Goal: Answer question/provide support: Share knowledge or assist other users

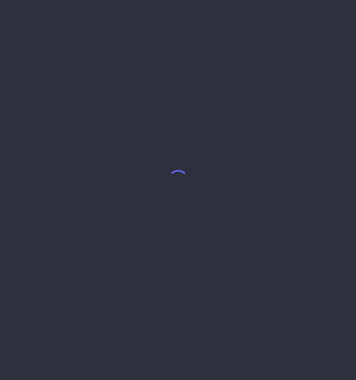
select select "5"
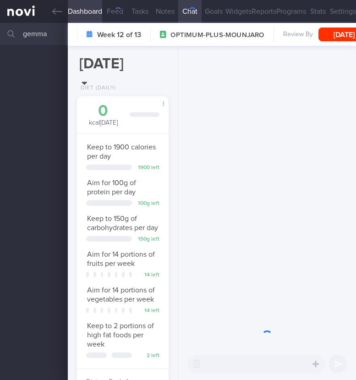
scroll to position [47, 68]
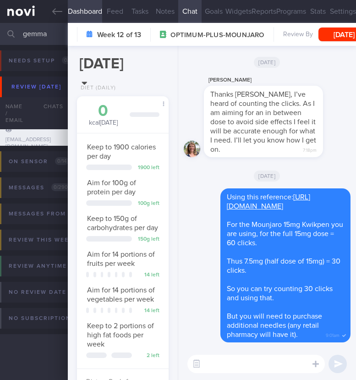
drag, startPoint x: 53, startPoint y: 32, endPoint x: 0, endPoint y: 27, distance: 53.4
click at [0, 27] on input "gemma" at bounding box center [178, 34] width 356 height 22
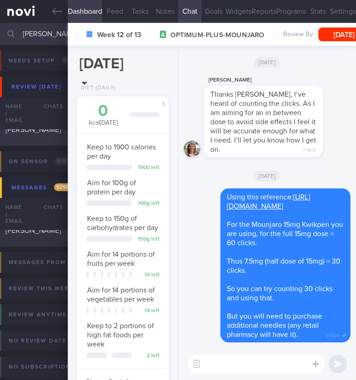
type input "rosemary"
click at [61, 139] on div "GOH MEI LING ROSEMARY" at bounding box center [34, 123] width 57 height 42
select select "7"
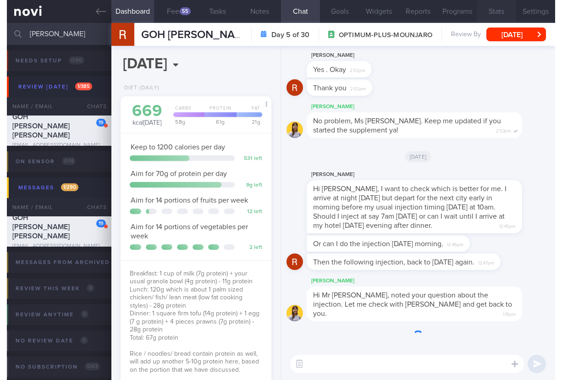
scroll to position [79, 132]
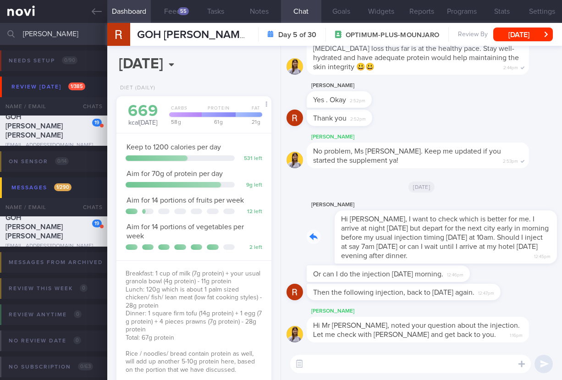
drag, startPoint x: 403, startPoint y: 257, endPoint x: 436, endPoint y: 258, distance: 32.6
click at [356, 258] on div "Rosemary Goh Hi Elizabeth, I want to check which is better for me. I arrive at …" at bounding box center [432, 231] width 250 height 64
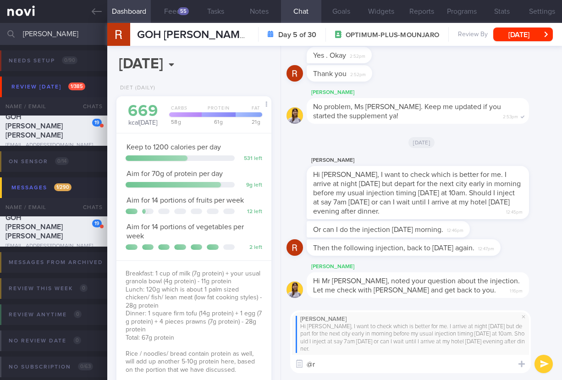
type textarea "@"
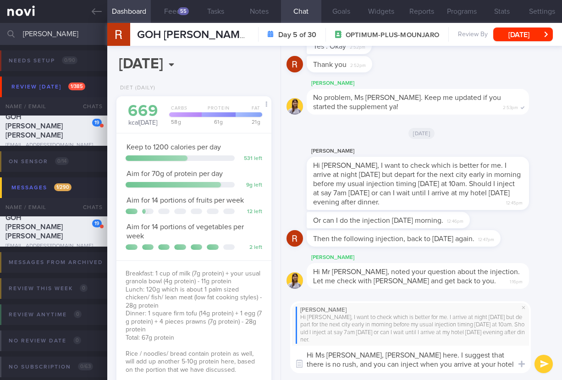
scroll to position [0, 0]
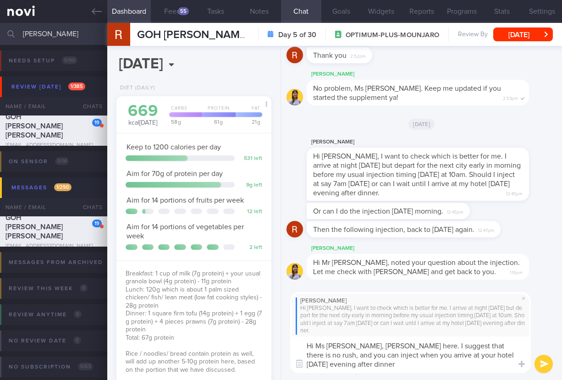
type textarea "Hi Ms Rosemary, Dr Todd here. I suggest that there is no rush, and you can inje…"
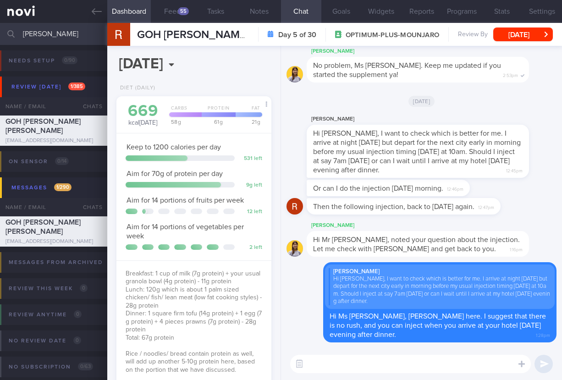
drag, startPoint x: 58, startPoint y: 31, endPoint x: -4, endPoint y: 26, distance: 61.7
click at [0, 26] on html "You are offline! Some functionality will be unavailable Patients New Users Coac…" at bounding box center [281, 190] width 562 height 380
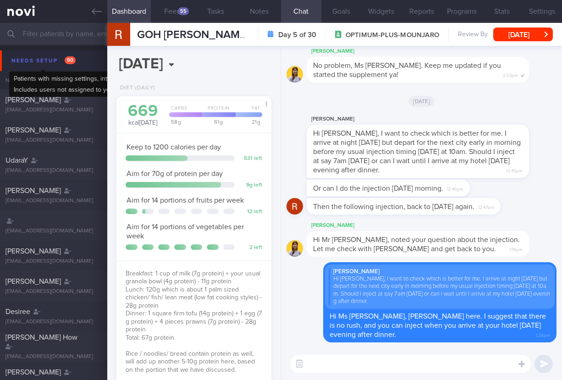
click at [46, 60] on div "Needs setup 90" at bounding box center [43, 61] width 69 height 12
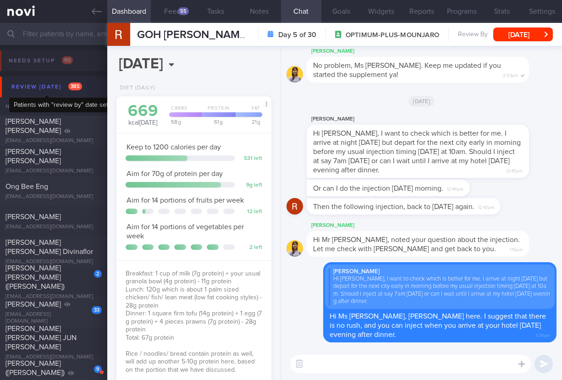
click at [66, 85] on div "Review today 385" at bounding box center [46, 87] width 75 height 12
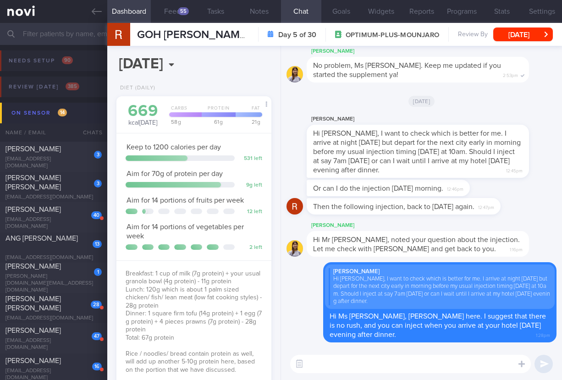
click at [77, 121] on button "On sensor 14" at bounding box center [282, 113] width 565 height 21
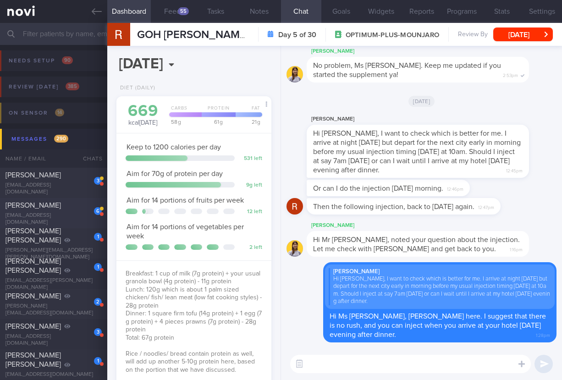
click at [97, 208] on div "6" at bounding box center [98, 211] width 8 height 8
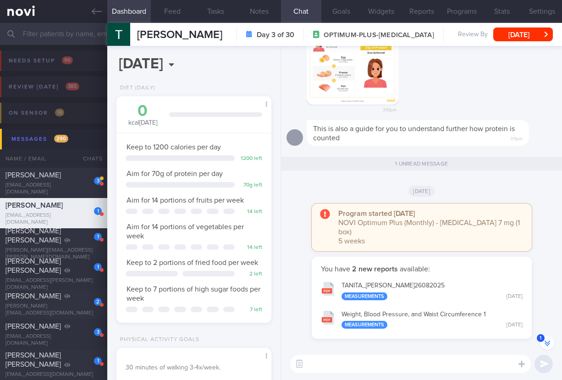
scroll to position [-2, 0]
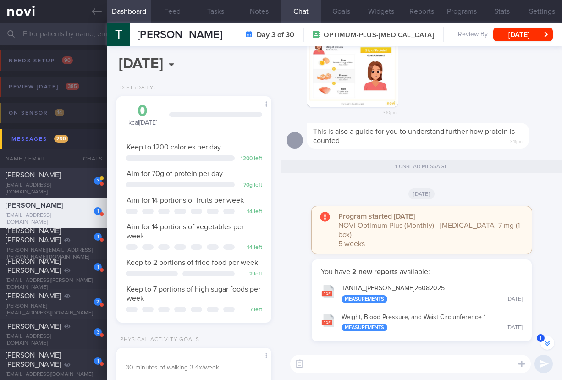
click at [47, 185] on div "kienhuay@gmail.com" at bounding box center [54, 189] width 96 height 14
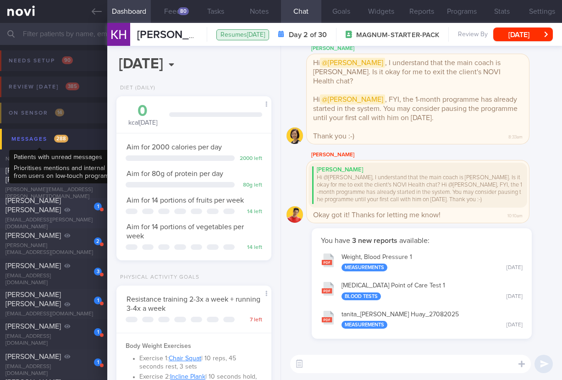
click at [63, 133] on div "Messages 288" at bounding box center [39, 139] width 61 height 12
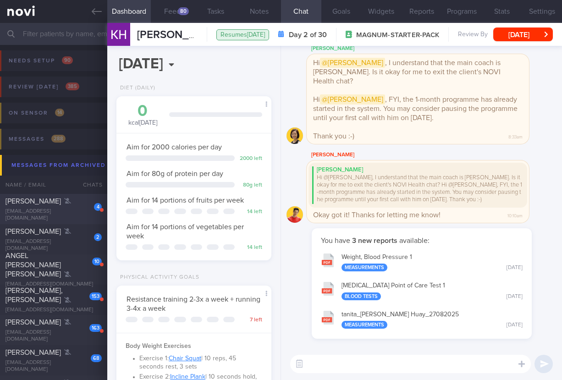
click at [70, 213] on div "doreenkoh8@yahoo.com.sg" at bounding box center [54, 215] width 96 height 14
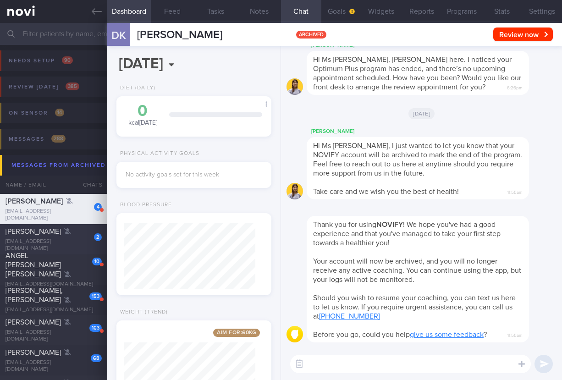
click at [86, 241] on div "2" at bounding box center [92, 234] width 20 height 14
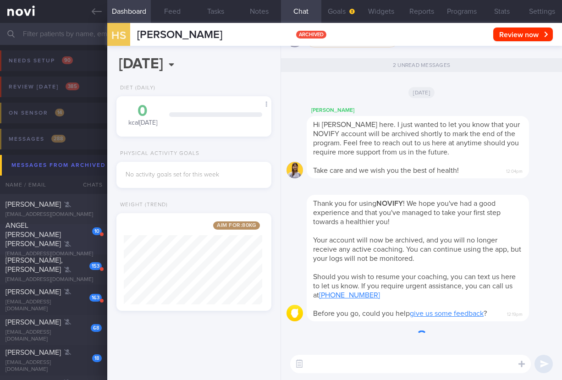
click at [62, 234] on div "ANGEL CHELSEA TAN YU XIAN" at bounding box center [53, 235] width 94 height 28
select select "7"
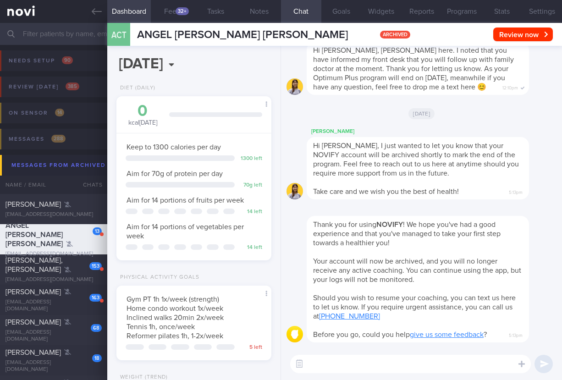
click at [356, 14] on button "Programs" at bounding box center [461, 11] width 40 height 23
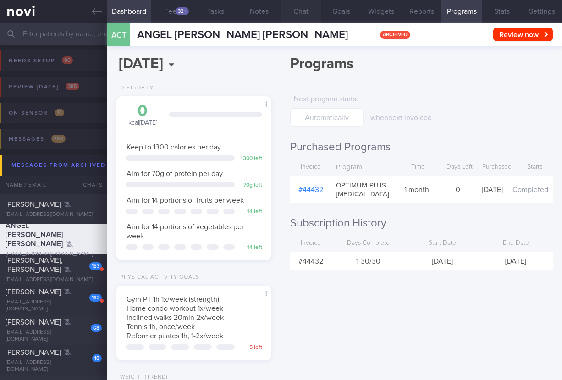
click at [313, 17] on button "Chat" at bounding box center [301, 11] width 40 height 23
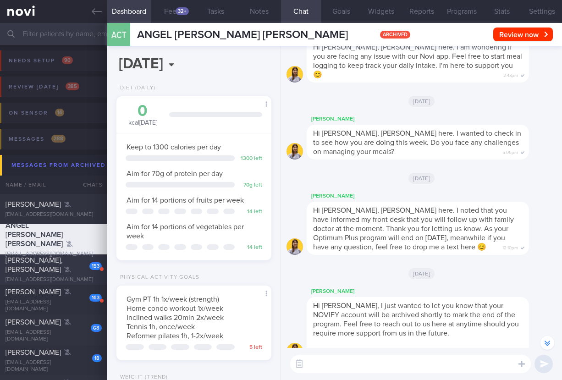
click at [95, 263] on div "153" at bounding box center [95, 266] width 12 height 8
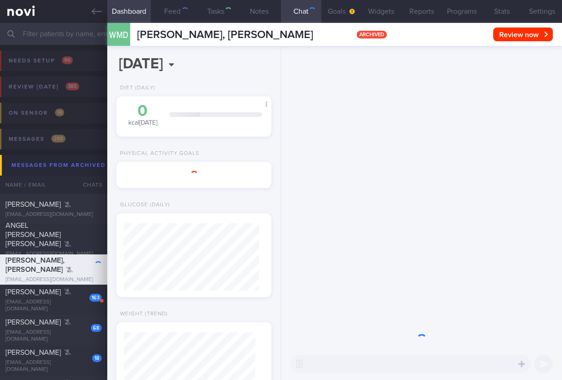
select select "7"
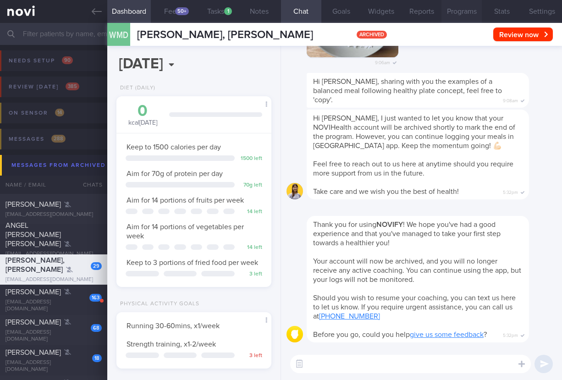
click at [356, 2] on button "Programs" at bounding box center [461, 11] width 40 height 23
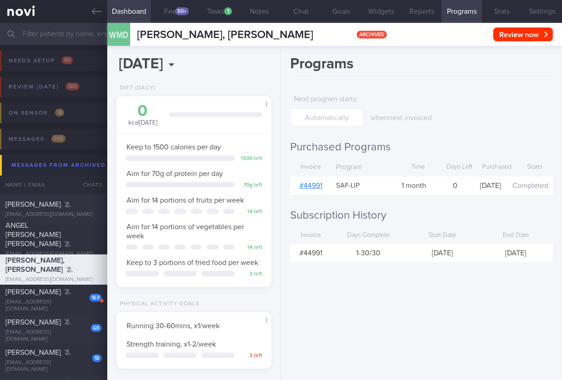
click at [356, 4] on button "Programs" at bounding box center [461, 11] width 40 height 23
click at [78, 303] on div "27t2snrnqx@privaterelay.appleid.com" at bounding box center [54, 306] width 96 height 14
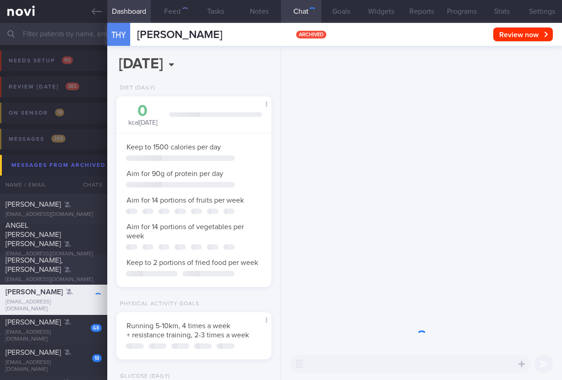
select select "7"
click at [356, 12] on button "Programs" at bounding box center [461, 11] width 40 height 23
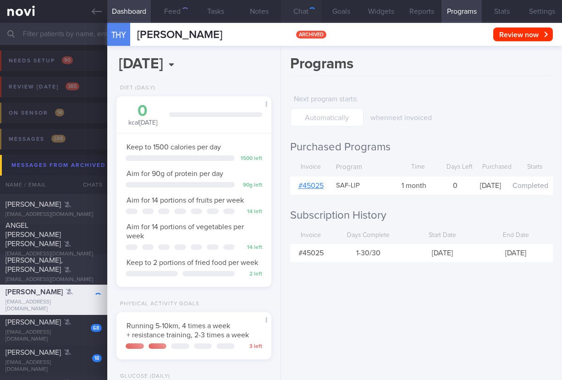
click at [299, 16] on button "Chat" at bounding box center [301, 11] width 40 height 23
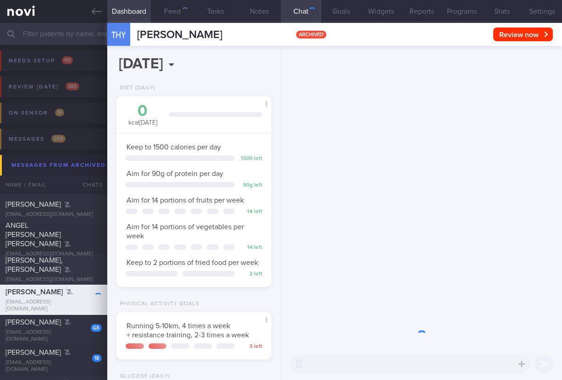
click at [302, 12] on button "Chat" at bounding box center [301, 11] width 40 height 23
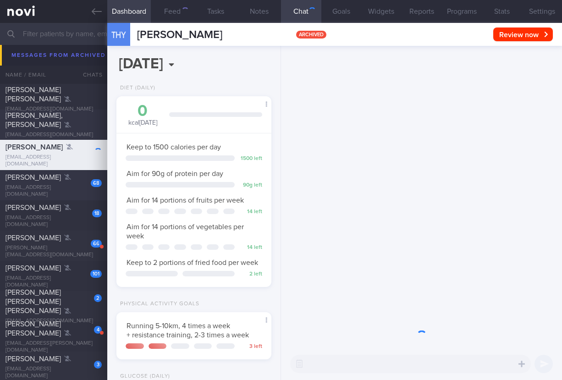
scroll to position [218, 0]
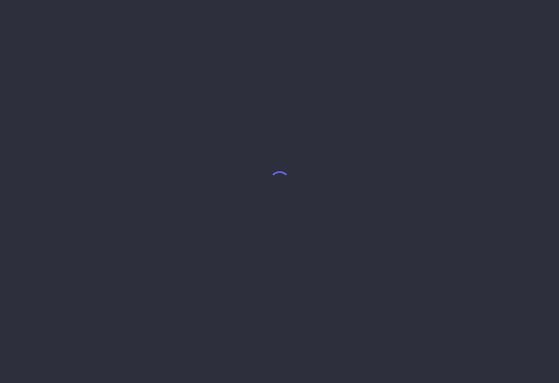
select select "7"
